Goal: Task Accomplishment & Management: Complete application form

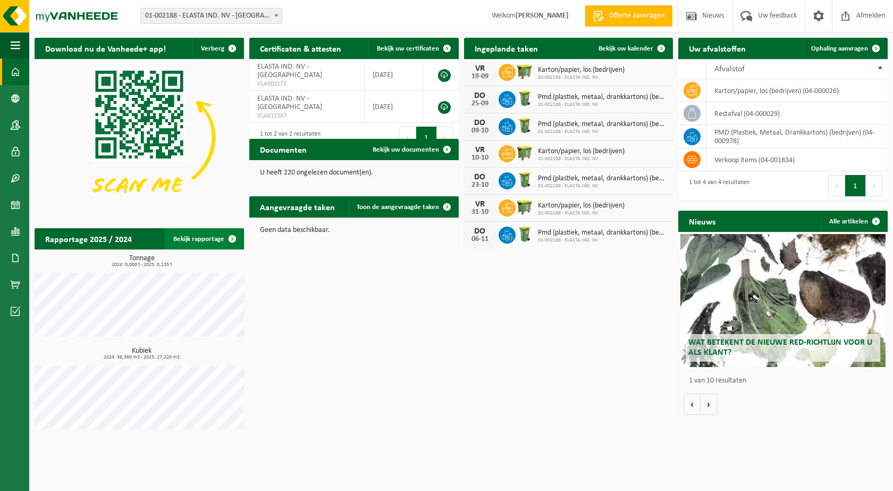
click at [214, 239] on link "Bekijk rapportage" at bounding box center [204, 238] width 78 height 21
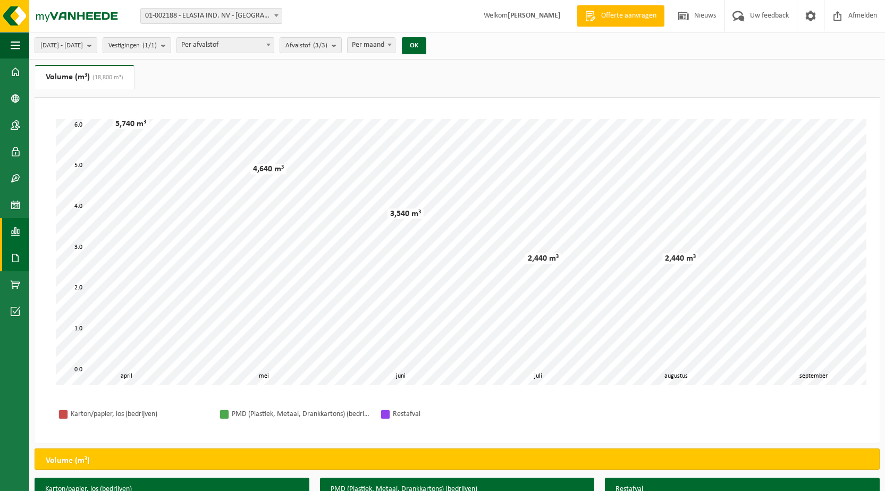
click at [19, 253] on span at bounding box center [16, 258] width 10 height 27
click at [75, 281] on span "Documenten" at bounding box center [81, 281] width 39 height 20
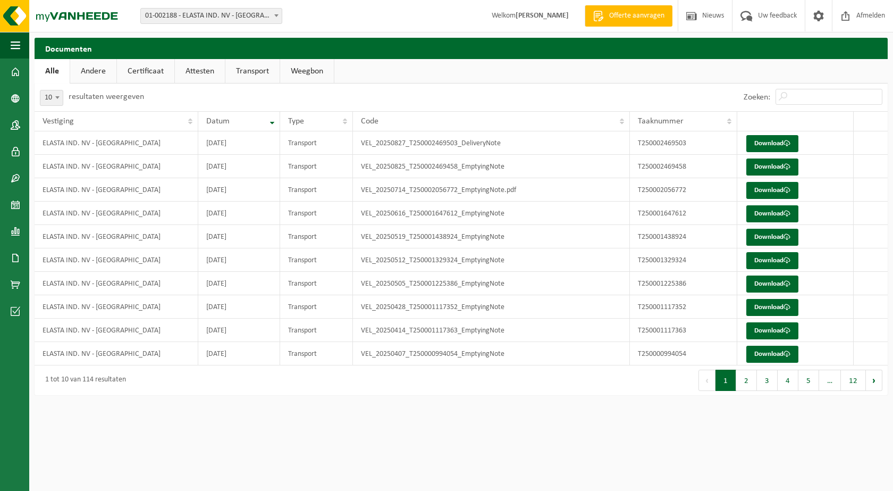
click at [103, 75] on link "Andere" at bounding box center [93, 71] width 46 height 24
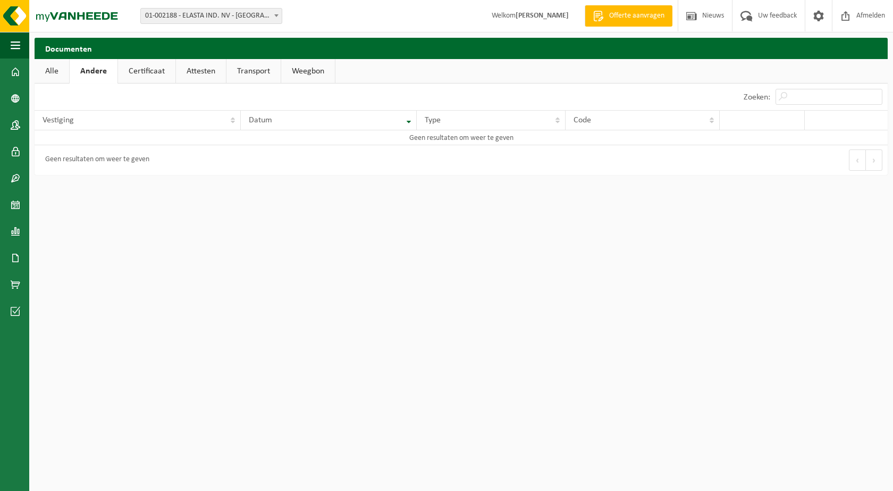
click at [139, 68] on link "Certificaat" at bounding box center [146, 71] width 57 height 24
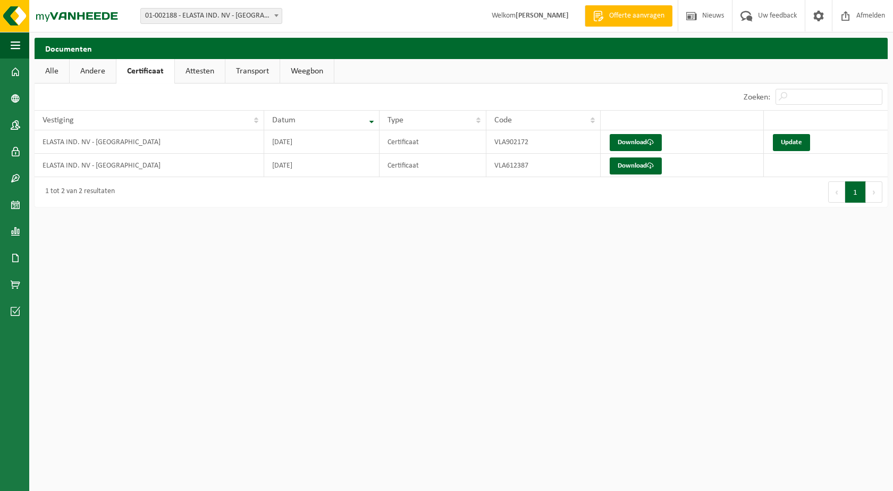
click at [200, 68] on link "Attesten" at bounding box center [200, 71] width 50 height 24
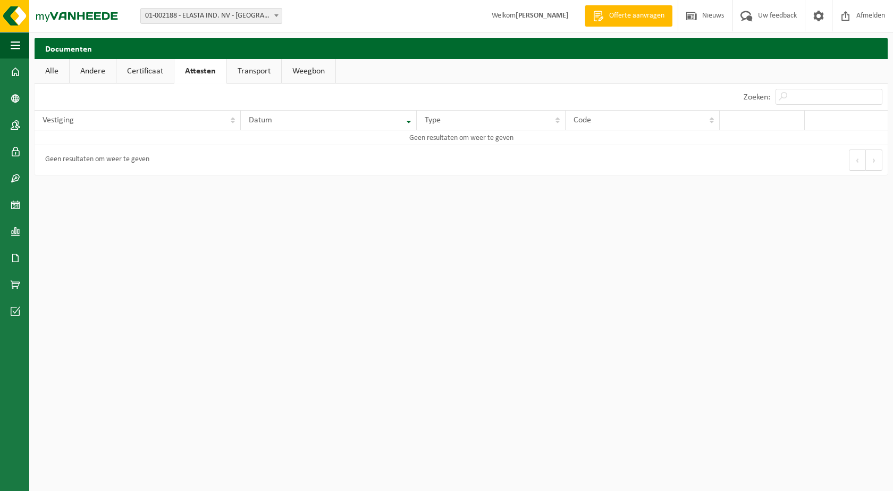
click at [52, 67] on link "Alle" at bounding box center [52, 71] width 35 height 24
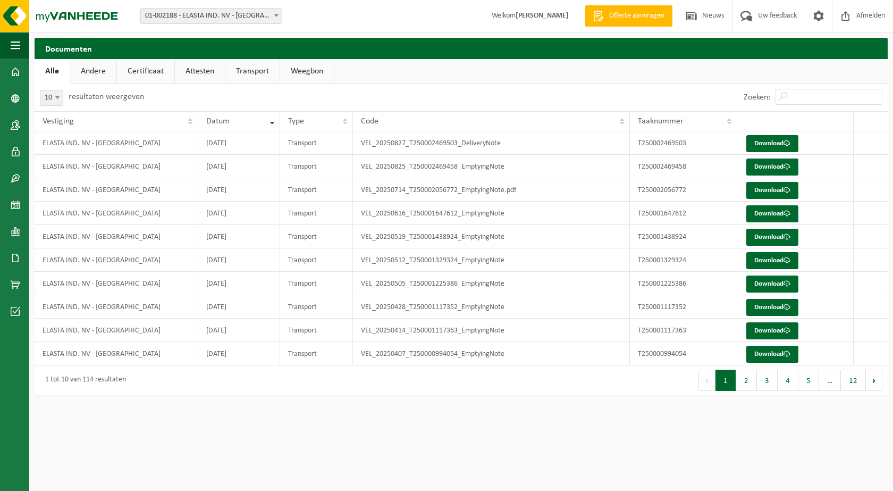
click at [87, 70] on link "Andere" at bounding box center [93, 71] width 46 height 24
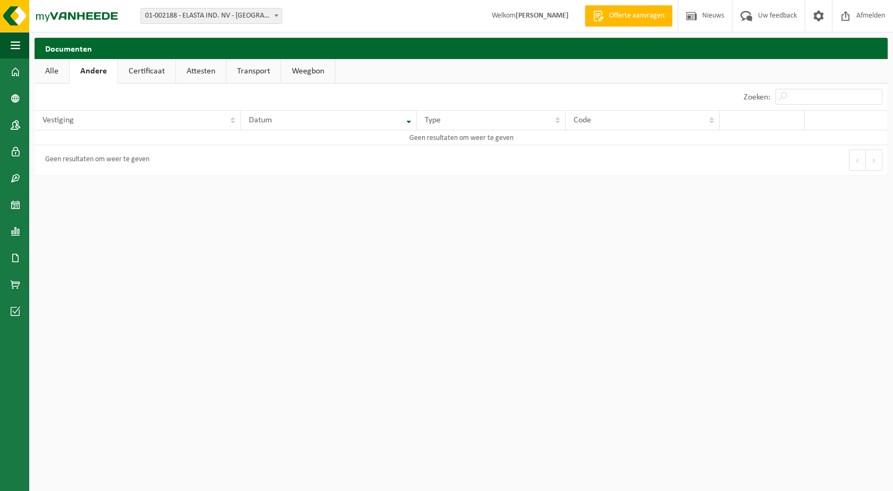
click at [131, 75] on link "Certificaat" at bounding box center [146, 71] width 57 height 24
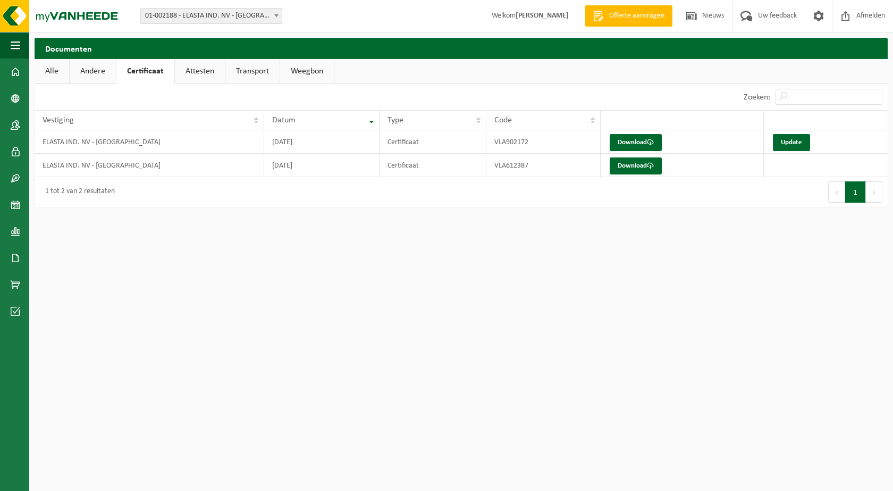
click at [195, 69] on link "Attesten" at bounding box center [200, 71] width 50 height 24
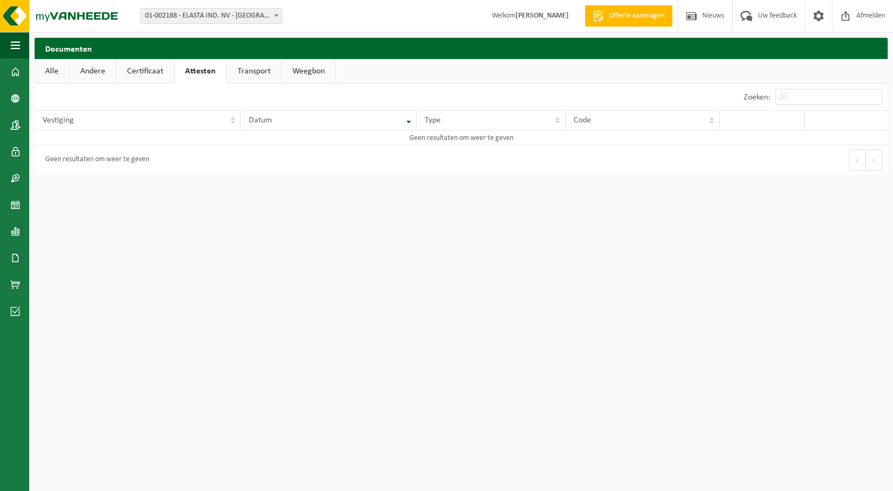
click at [236, 71] on link "Transport" at bounding box center [254, 71] width 54 height 24
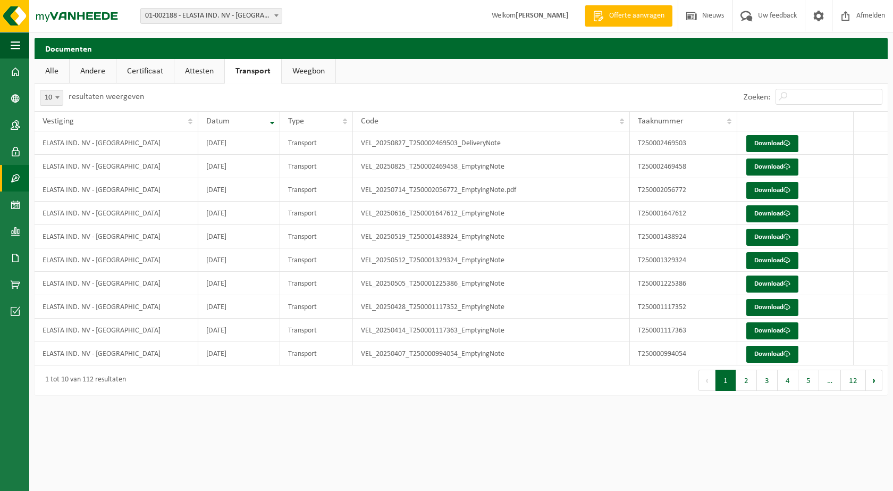
click at [11, 172] on span at bounding box center [16, 178] width 10 height 27
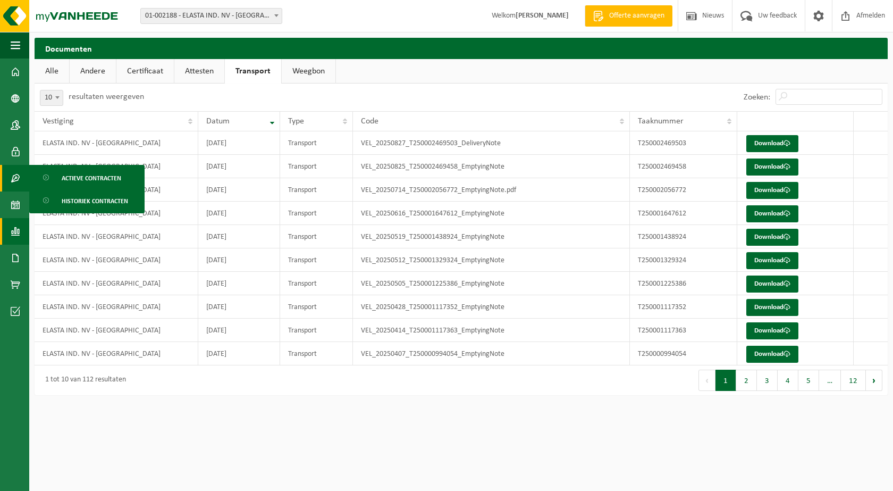
click at [15, 229] on span at bounding box center [16, 231] width 10 height 27
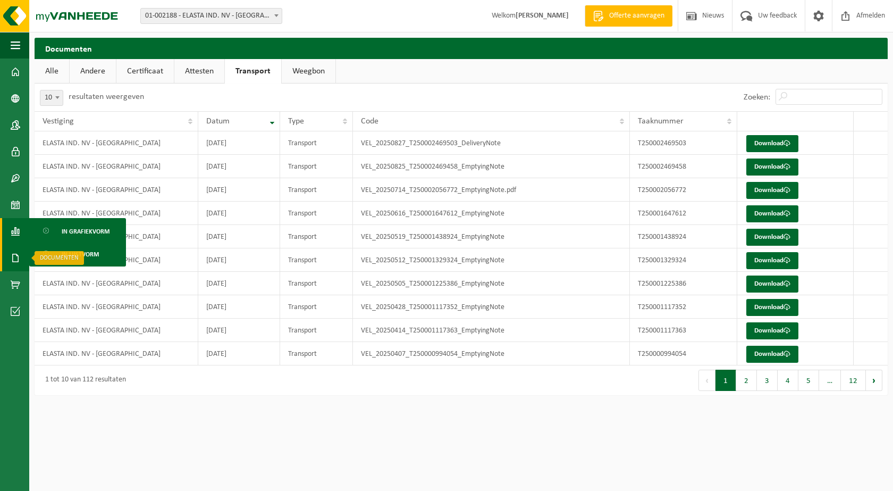
click at [17, 255] on span at bounding box center [16, 258] width 10 height 27
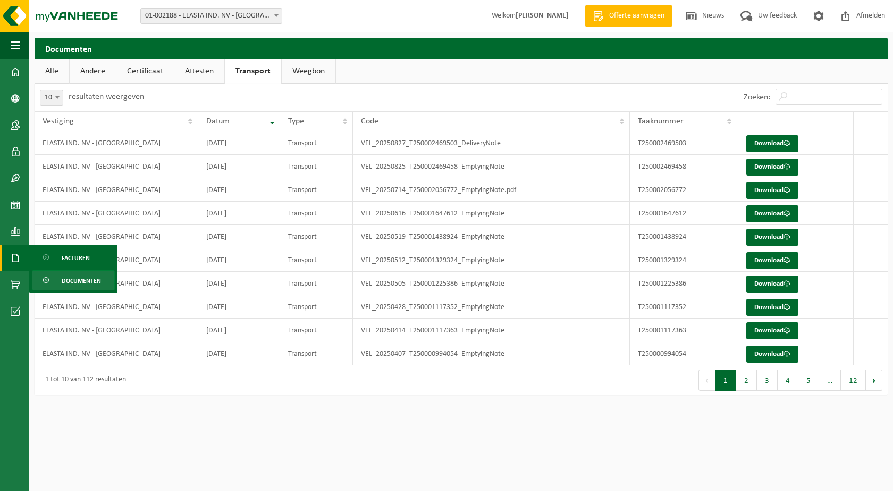
click at [66, 280] on span "Documenten" at bounding box center [81, 281] width 39 height 20
click at [787, 97] on input "Zoeken:" at bounding box center [829, 97] width 107 height 16
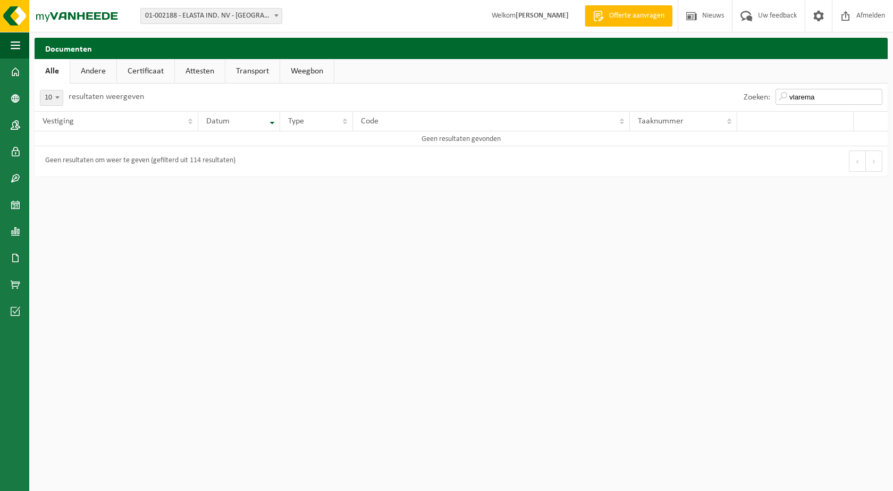
type input "vlarema"
click at [134, 69] on link "Certificaat" at bounding box center [145, 71] width 57 height 24
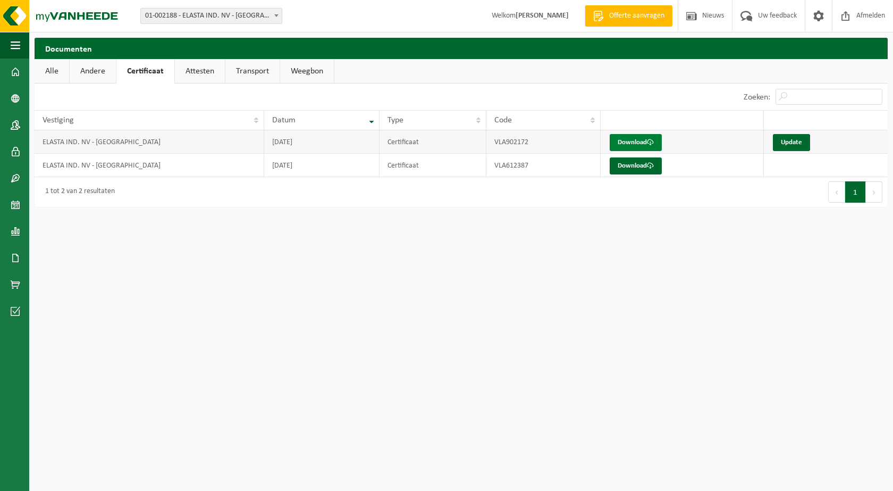
click at [629, 149] on link "Download" at bounding box center [636, 142] width 52 height 17
click at [776, 144] on link "Update" at bounding box center [791, 142] width 37 height 17
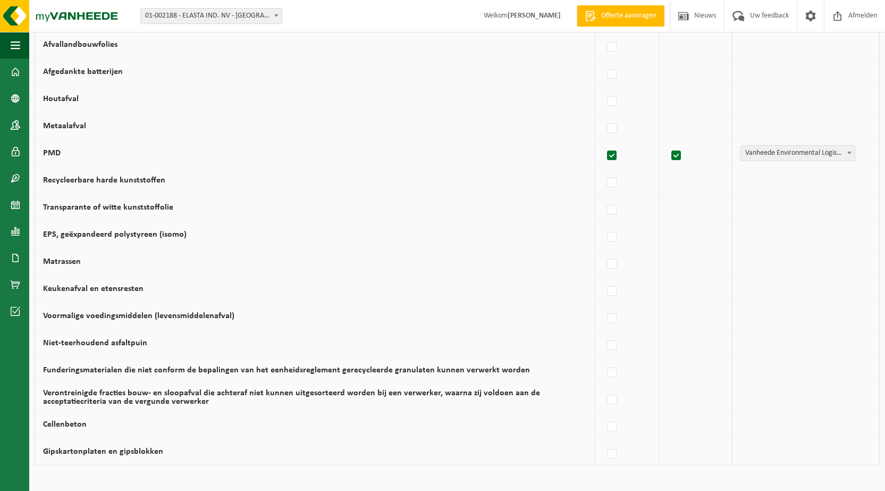
scroll to position [506, 0]
click at [616, 212] on label at bounding box center [612, 211] width 15 height 16
click at [603, 198] on input "Transparante of witte kunststoffolie" at bounding box center [603, 197] width 1 height 1
checkbox input "true"
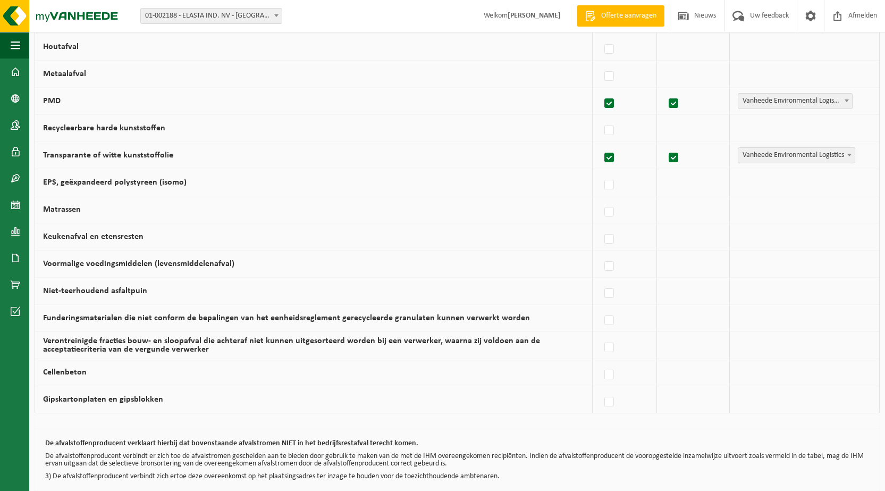
scroll to position [612, 0]
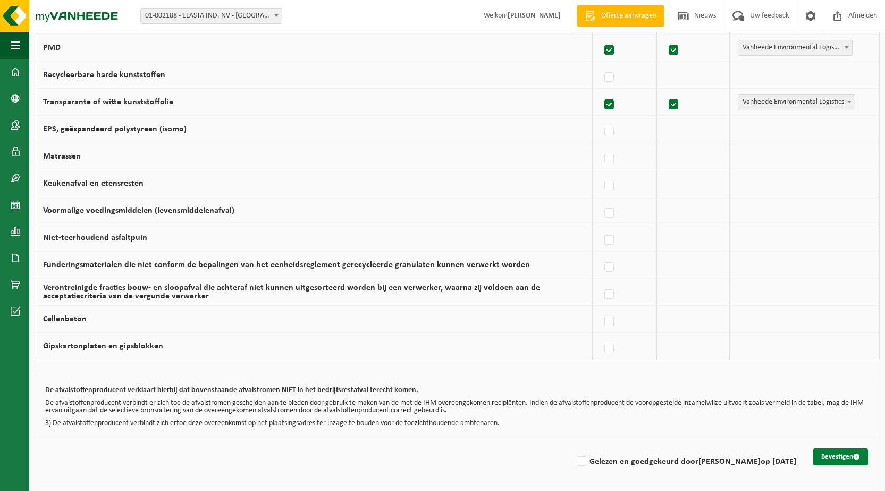
click at [839, 455] on button "Bevestigen" at bounding box center [840, 456] width 55 height 17
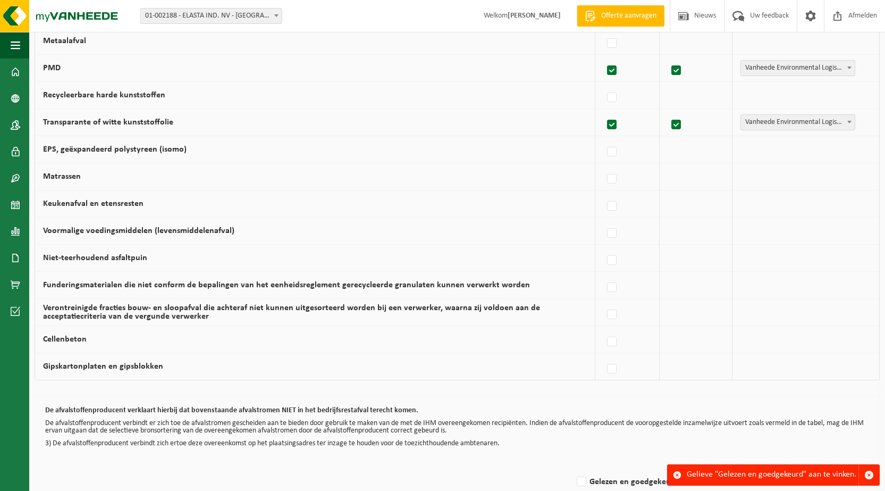
scroll to position [612, 0]
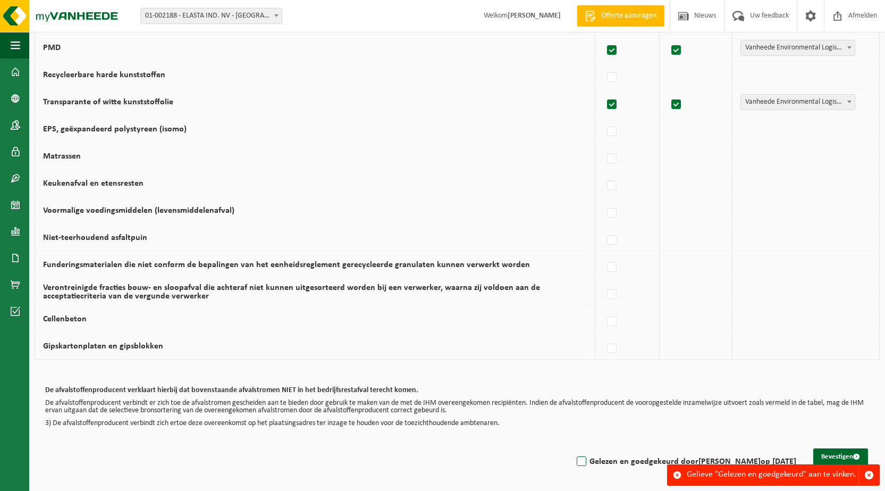
click at [585, 458] on label "Gelezen en goedgekeurd door ANNICK DEPRE op 04/09/25" at bounding box center [686, 461] width 222 height 16
click at [573, 448] on input "Gelezen en goedgekeurd door ANNICK DEPRE op 04/09/25" at bounding box center [573, 448] width 1 height 1
checkbox input "true"
click at [837, 456] on button "Bevestigen" at bounding box center [840, 456] width 55 height 17
